Goal: Task Accomplishment & Management: Use online tool/utility

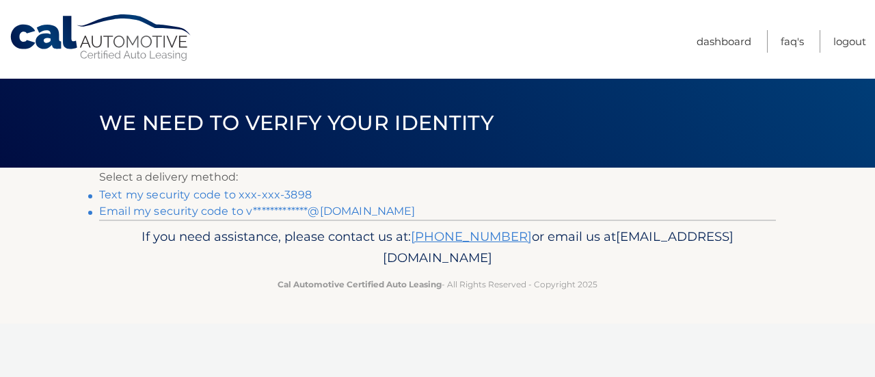
click at [182, 193] on link "Text my security code to xxx-xxx-3898" at bounding box center [205, 194] width 213 height 13
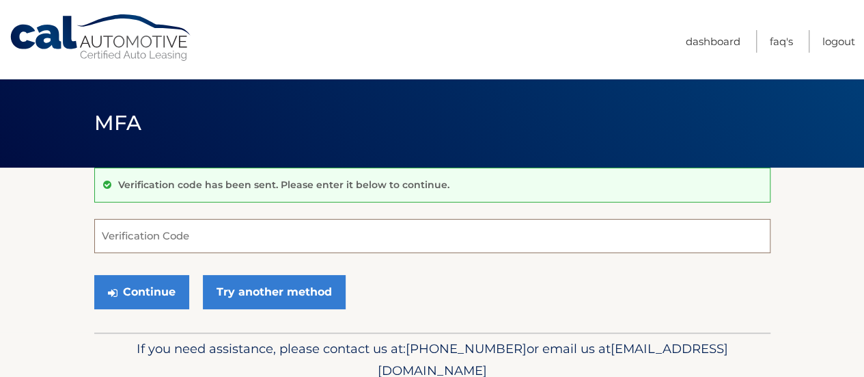
click at [178, 240] on input "Verification Code" at bounding box center [432, 236] width 677 height 34
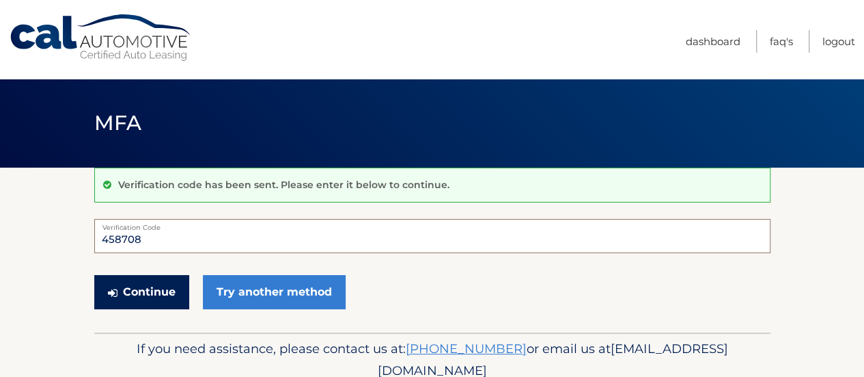
type input "458708"
click at [137, 289] on button "Continue" at bounding box center [141, 292] width 95 height 34
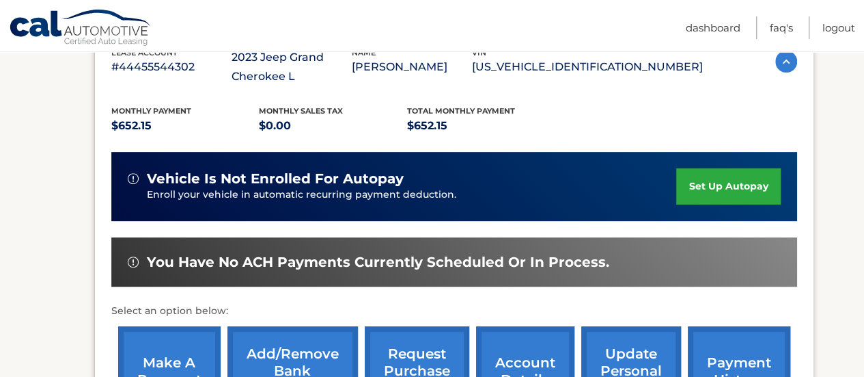
scroll to position [342, 0]
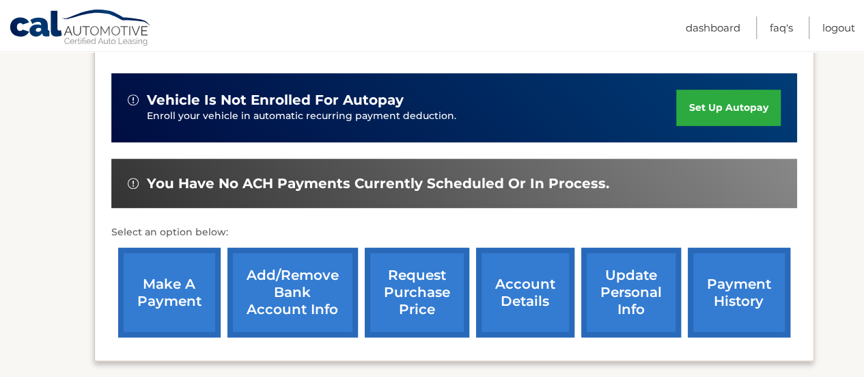
click at [150, 295] on link "make a payment" at bounding box center [169, 292] width 103 height 90
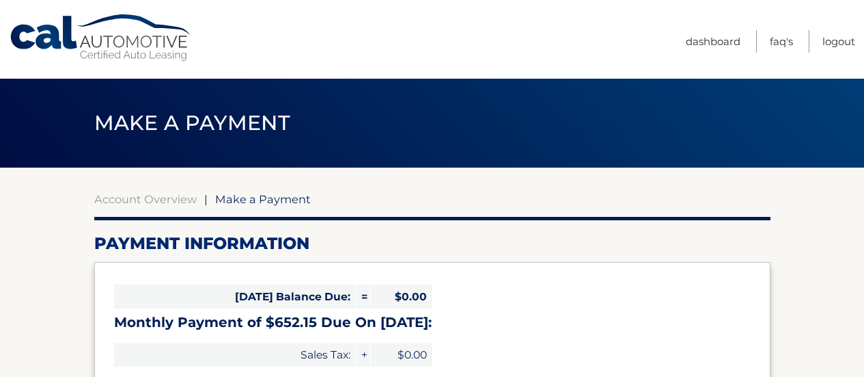
select select "N2U3Y2Q2ZDAtMDk0Ni00MzViLTk5OTEtMGM5MTRjZjE2OThk"
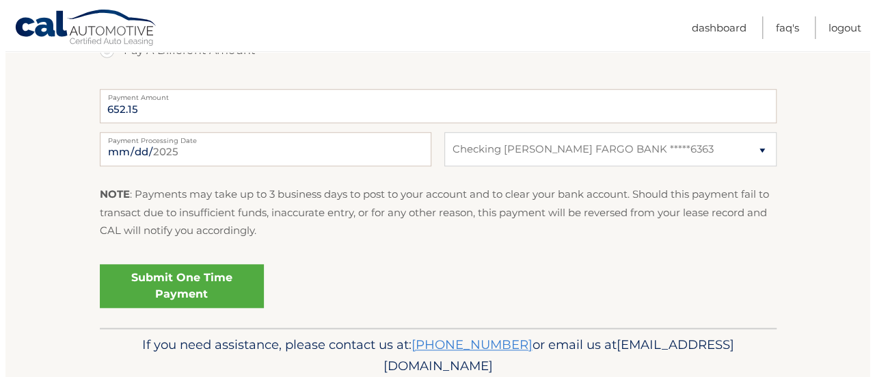
scroll to position [547, 0]
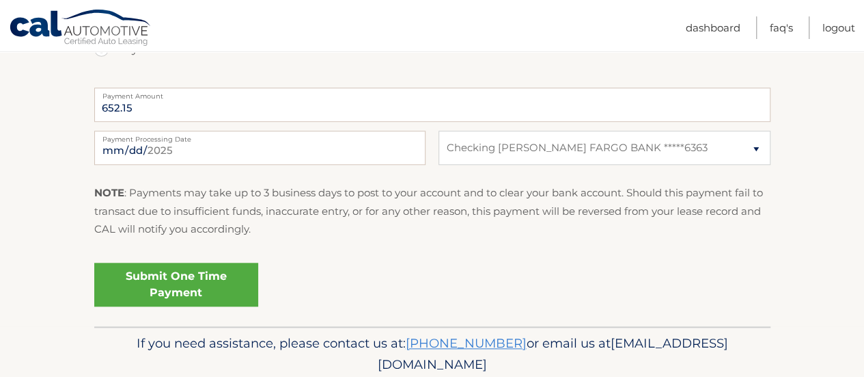
click at [160, 282] on link "Submit One Time Payment" at bounding box center [176, 284] width 164 height 44
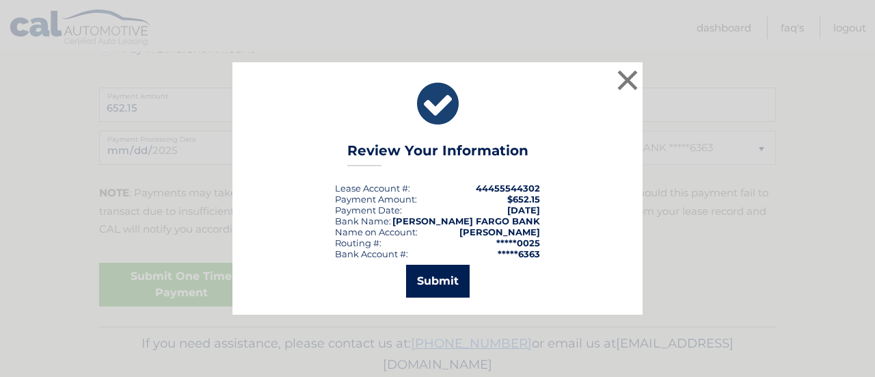
click at [448, 281] on button "Submit" at bounding box center [438, 280] width 64 height 33
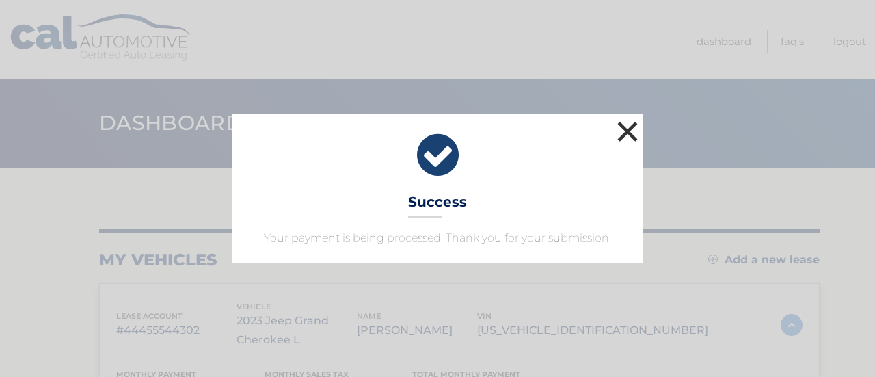
click at [636, 132] on button "×" at bounding box center [627, 131] width 27 height 27
